Goal: Complete application form: Complete application form

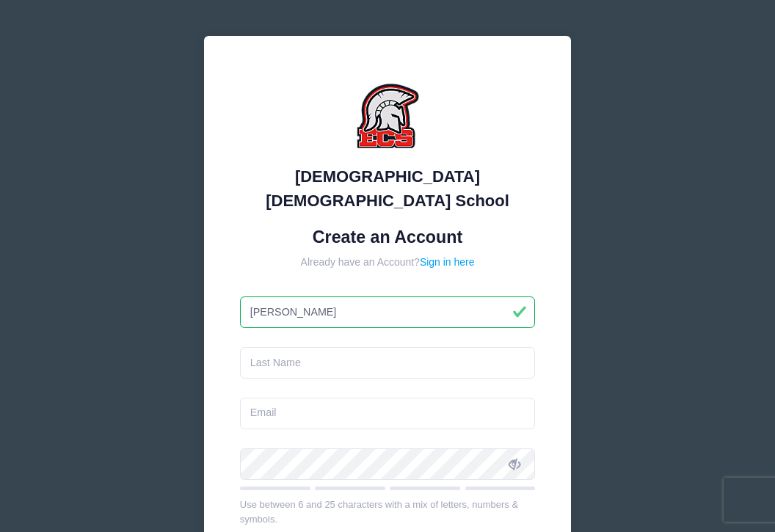
type input "[PERSON_NAME]"
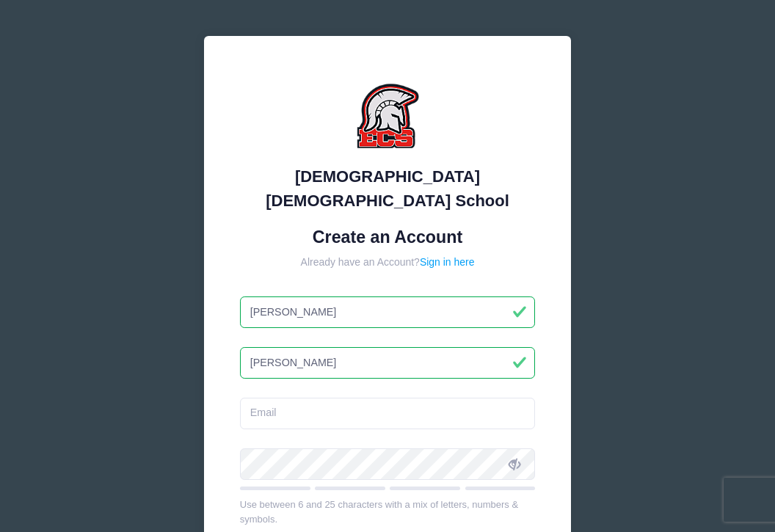
type input "[PERSON_NAME]"
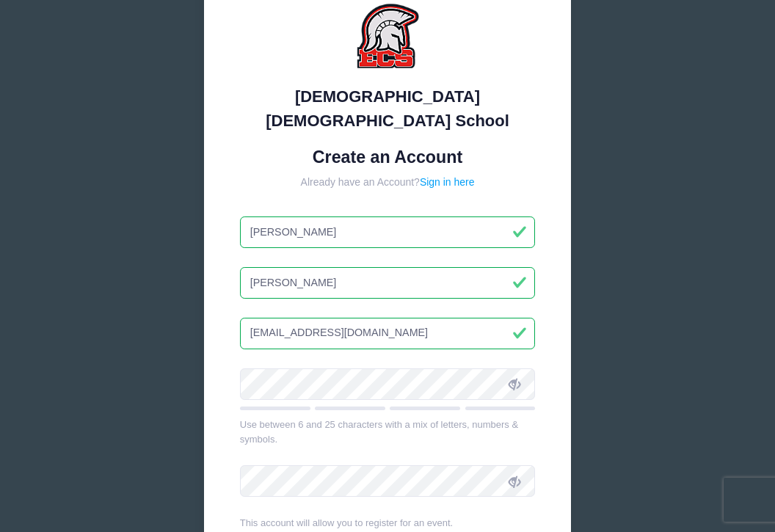
scroll to position [81, 0]
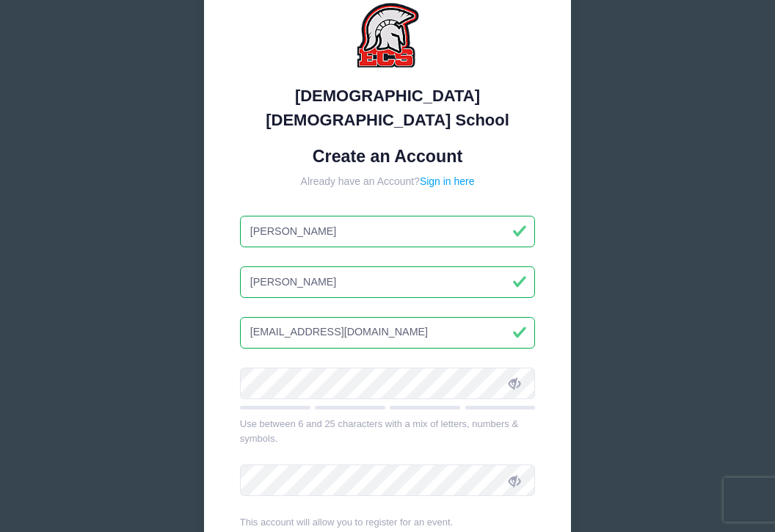
type input "[EMAIL_ADDRESS][DOMAIN_NAME]"
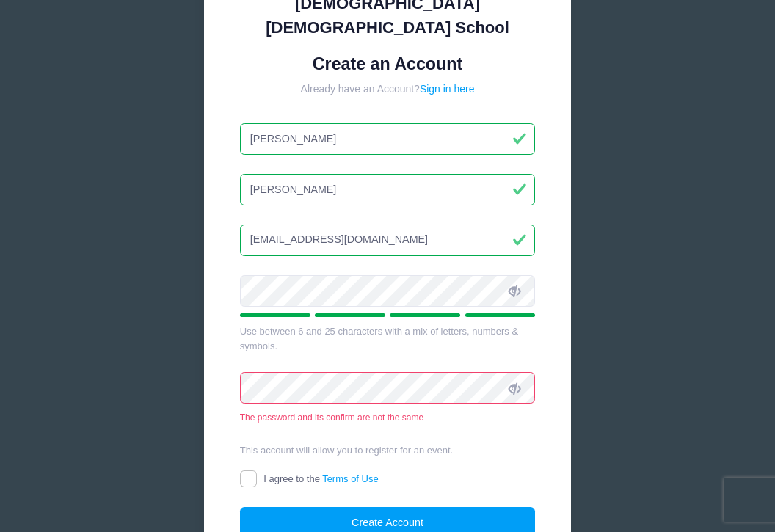
scroll to position [173, 0]
click at [514, 285] on icon at bounding box center [514, 291] width 12 height 12
click at [516, 382] on icon at bounding box center [514, 388] width 12 height 12
drag, startPoint x: 250, startPoint y: 451, endPoint x: 271, endPoint y: 465, distance: 24.8
click at [250, 470] on input "I agree to the Terms of Use" at bounding box center [248, 478] width 17 height 17
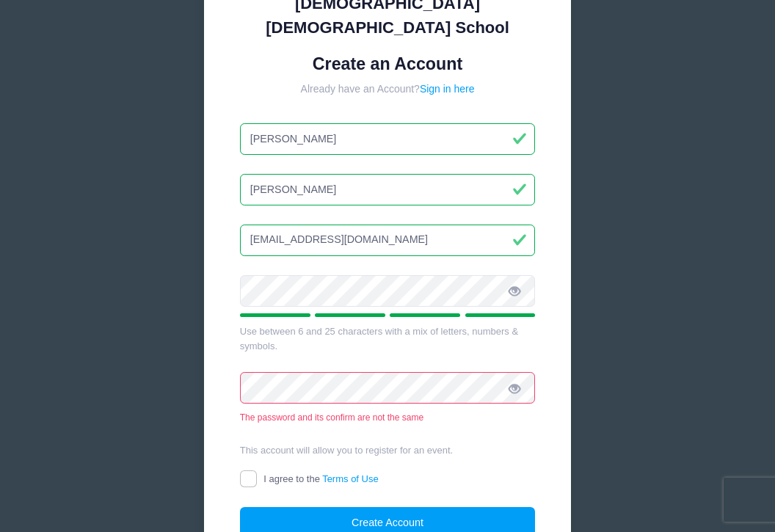
checkbox input "true"
click at [387, 507] on button "Create Account" at bounding box center [388, 523] width 296 height 32
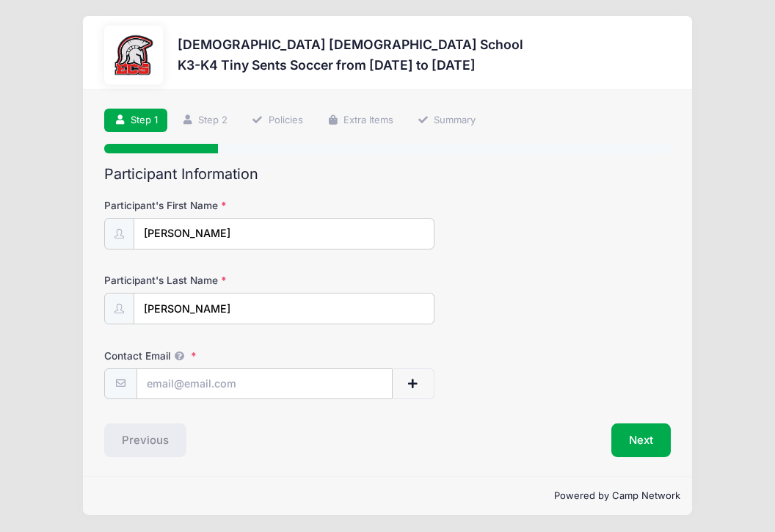
scroll to position [2, 0]
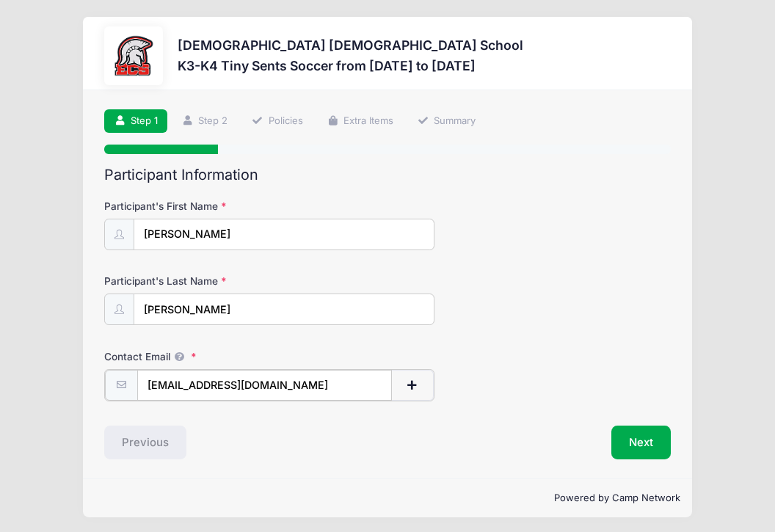
type input "[EMAIL_ADDRESS][DOMAIN_NAME]"
click at [594, 345] on form "Participant's First Name Ryland Participant's Last Name Redenius Contact Email …" at bounding box center [387, 300] width 566 height 202
click at [555, 310] on div "Participant's Last Name Redenius" at bounding box center [387, 299] width 566 height 51
click at [644, 434] on button "Next" at bounding box center [640, 441] width 59 height 34
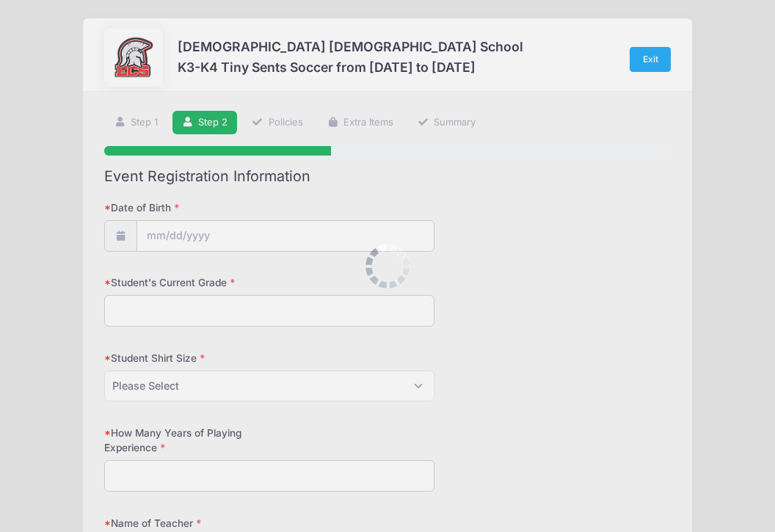
scroll to position [0, 0]
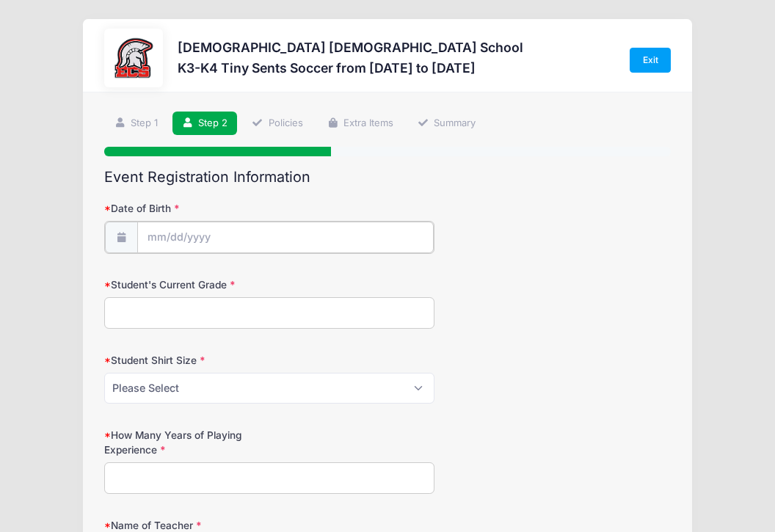
click at [187, 233] on input "Date of Birth" at bounding box center [285, 238] width 297 height 32
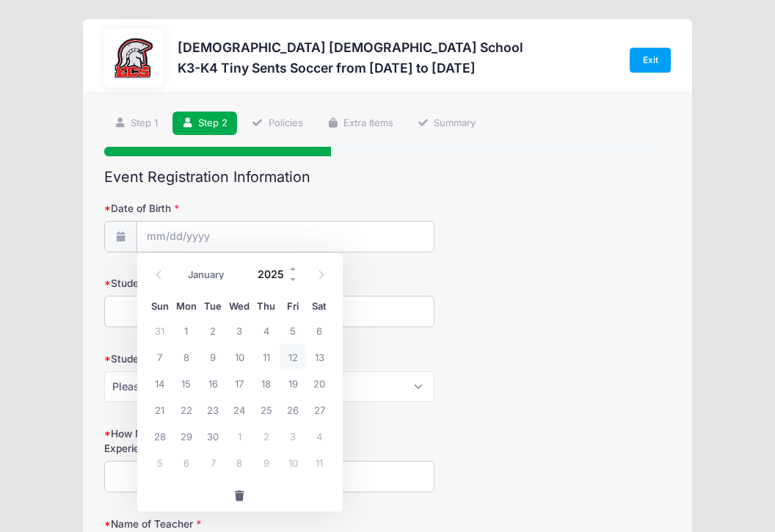
click at [280, 279] on input "2025" at bounding box center [275, 274] width 48 height 22
click at [291, 280] on span at bounding box center [293, 279] width 10 height 11
type input "2022"
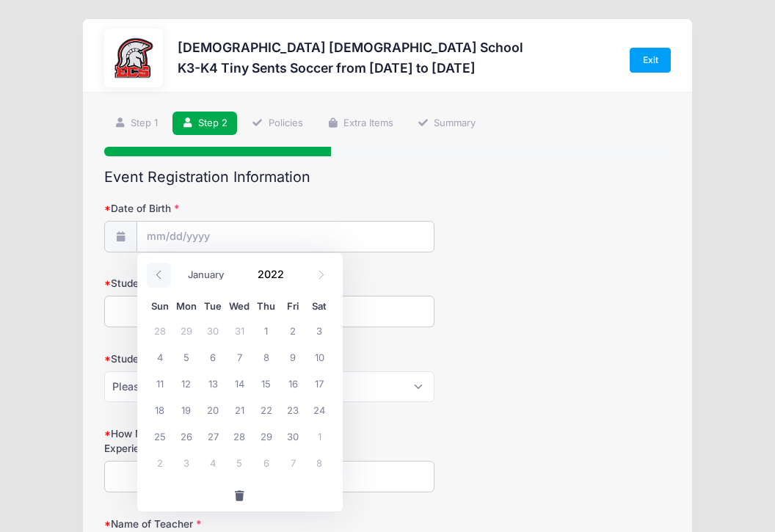
click at [155, 273] on icon at bounding box center [159, 275] width 10 height 10
select select "6"
click at [303, 415] on span "22" at bounding box center [293, 409] width 26 height 26
type input "07/22/2022"
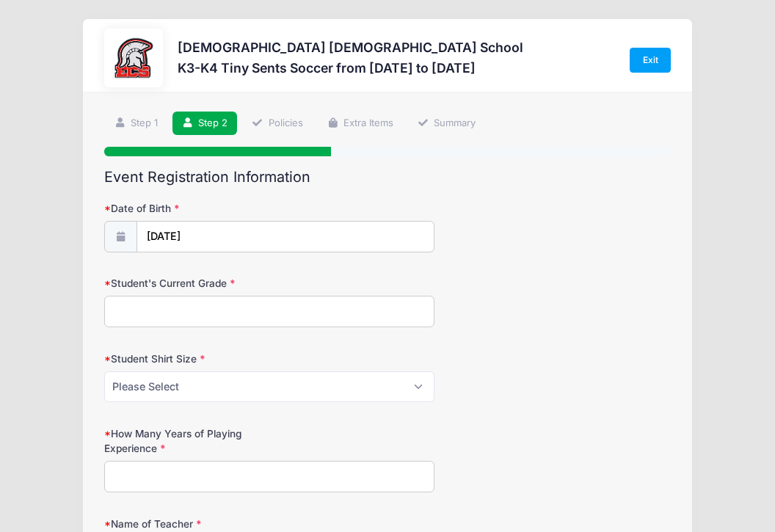
click at [199, 304] on input "Student's Current Grade" at bounding box center [269, 312] width 330 height 32
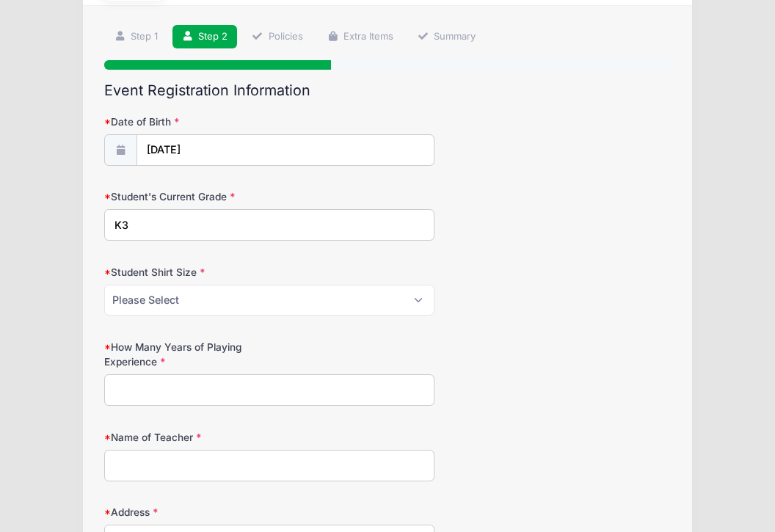
scroll to position [109, 0]
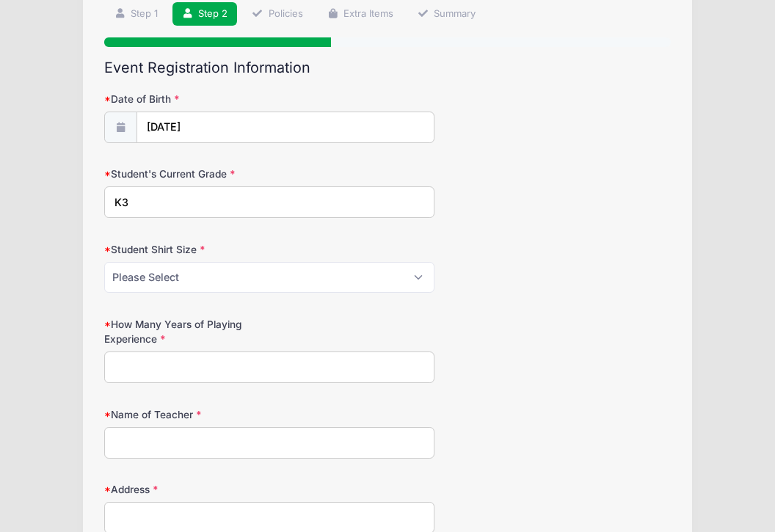
type input "K3"
select select "XS"
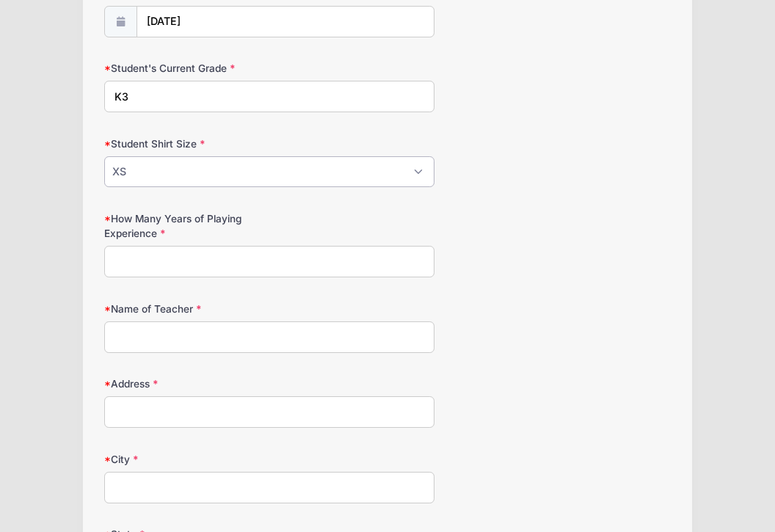
scroll to position [216, 0]
click at [111, 257] on input "How Many Years of Playing Experience" at bounding box center [269, 260] width 330 height 32
type input "0"
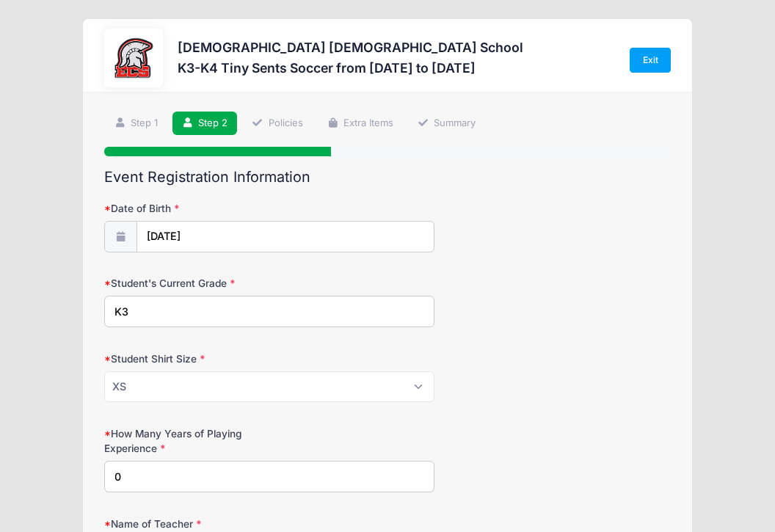
scroll to position [0, 0]
